Goal: Information Seeking & Learning: Learn about a topic

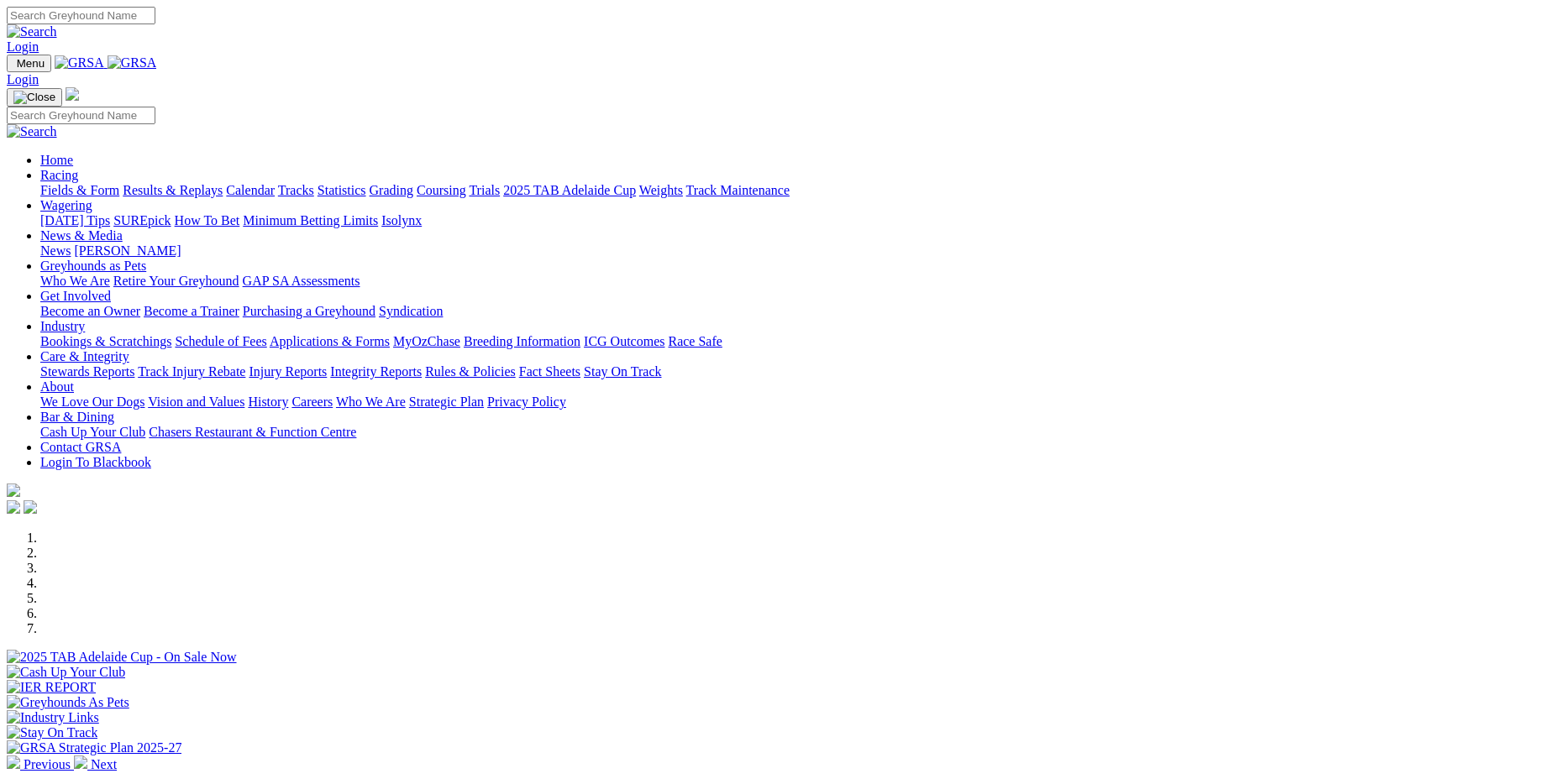
click at [119, 183] on link "Fields & Form" at bounding box center [80, 190] width 79 height 14
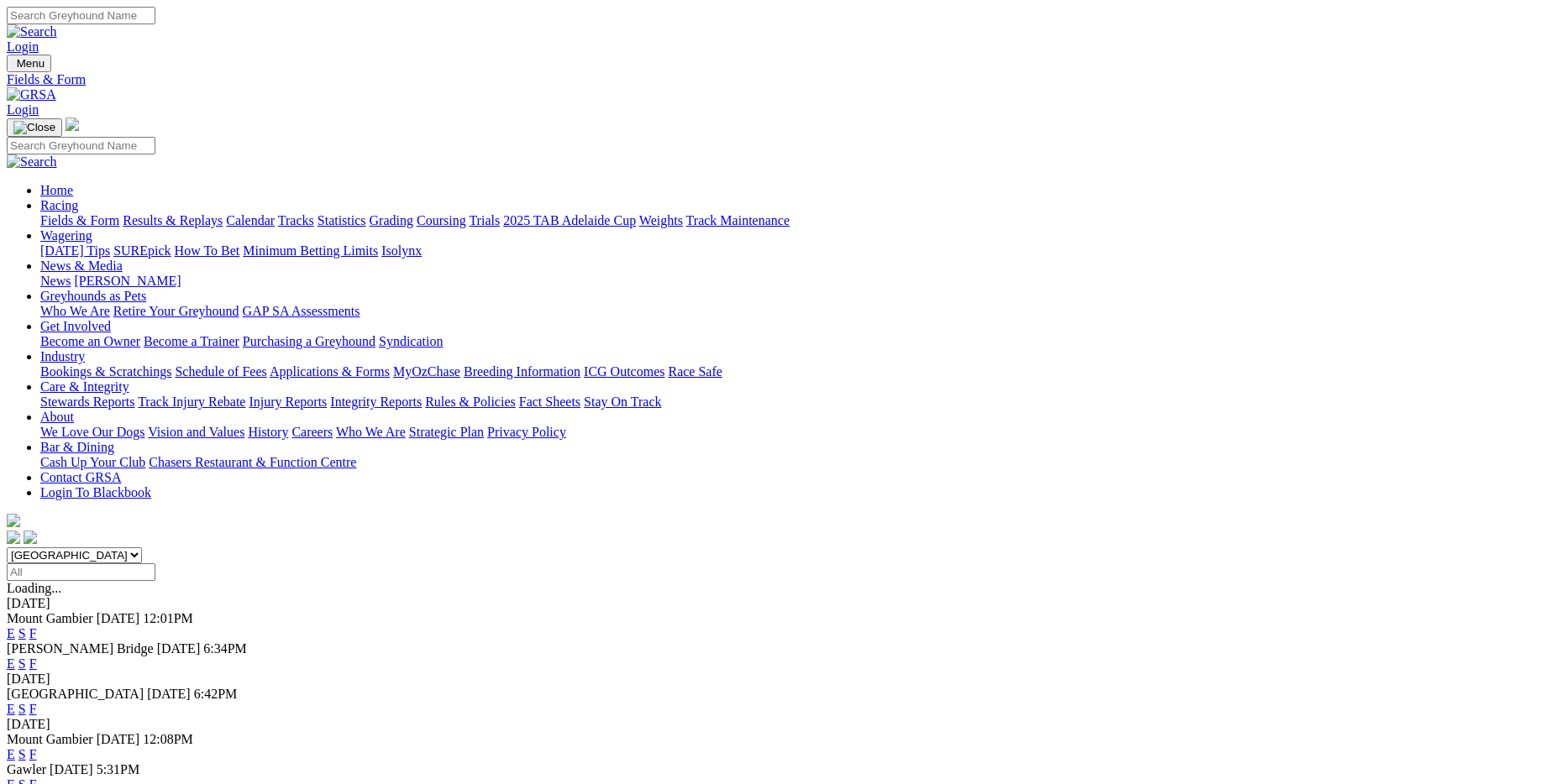
click at [37, 701] on link "F" at bounding box center [33, 708] width 8 height 14
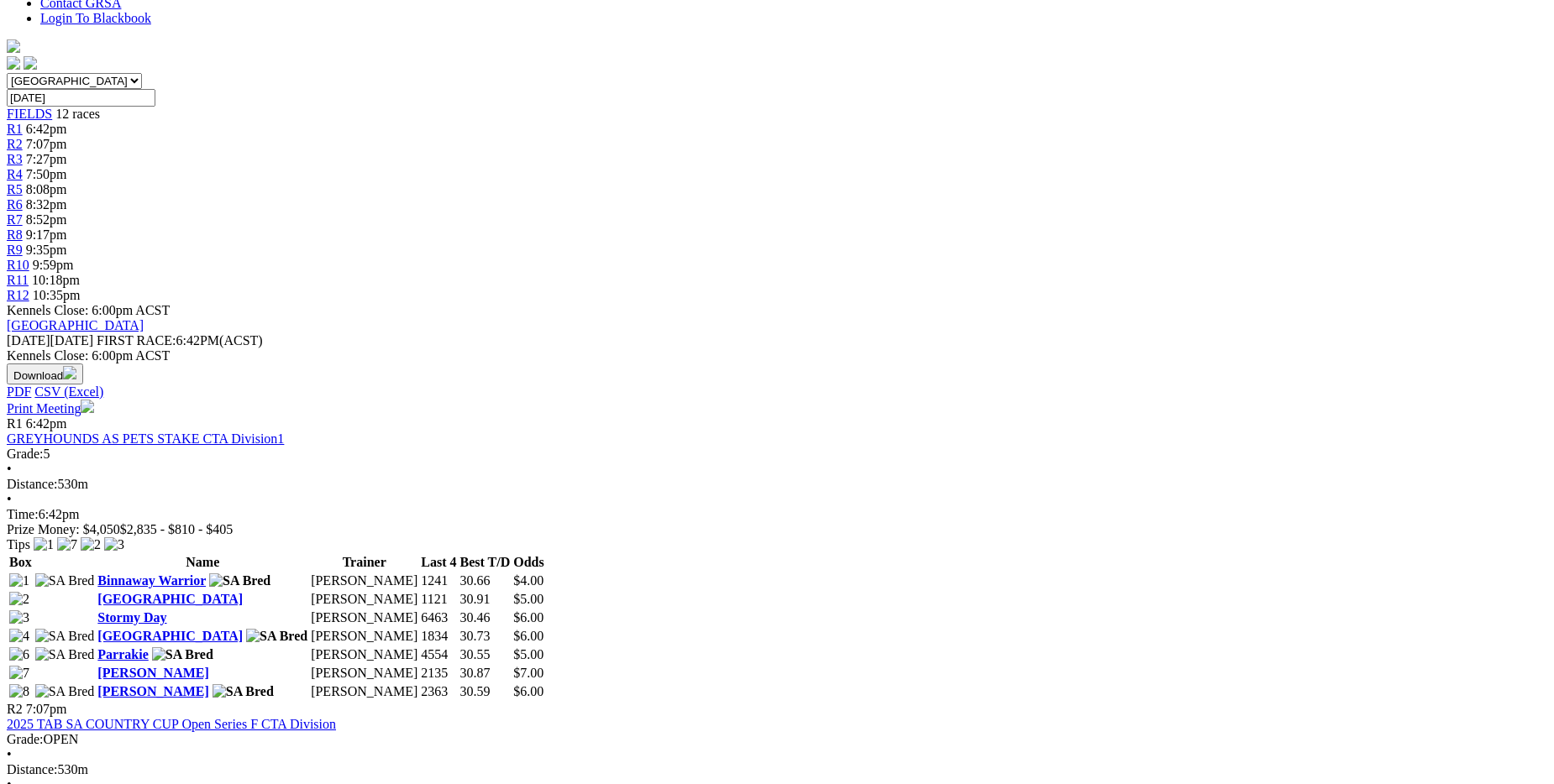
scroll to position [503, 0]
